Goal: Task Accomplishment & Management: Use online tool/utility

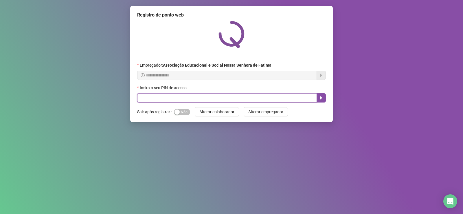
click at [283, 98] on input "text" at bounding box center [227, 97] width 180 height 9
type input "****"
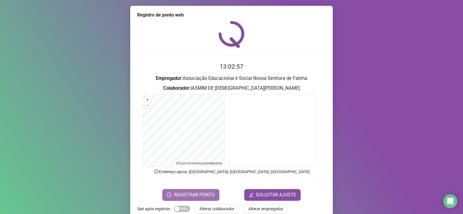
click at [205, 193] on span "REGISTRAR PONTO" at bounding box center [194, 194] width 41 height 7
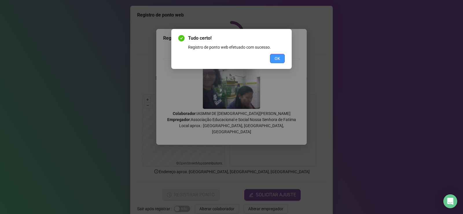
click at [277, 59] on span "OK" at bounding box center [276, 58] width 5 height 6
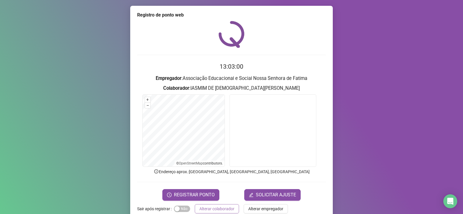
click at [220, 205] on span "Alterar colaborador" at bounding box center [216, 208] width 35 height 6
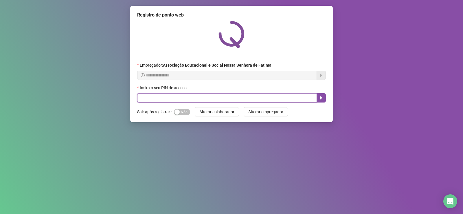
click at [202, 99] on input "text" at bounding box center [227, 97] width 180 height 9
type input "****"
click at [322, 98] on icon "caret-right" at bounding box center [321, 97] width 2 height 3
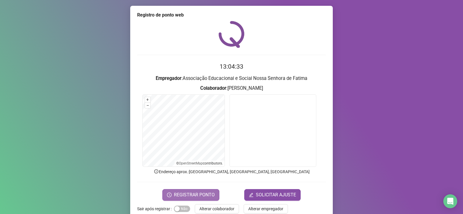
click at [205, 193] on span "REGISTRAR PONTO" at bounding box center [194, 194] width 41 height 7
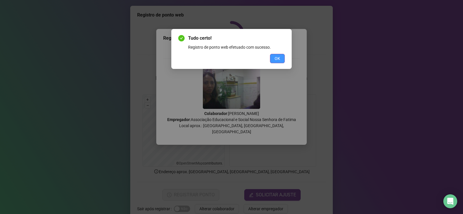
click at [280, 59] on span "OK" at bounding box center [276, 58] width 5 height 6
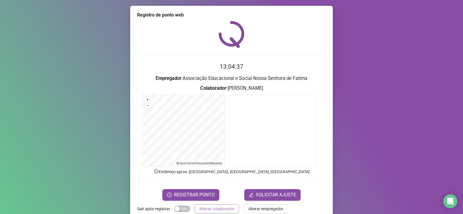
click at [217, 205] on span "Alterar colaborador" at bounding box center [216, 208] width 35 height 6
